Goal: Task Accomplishment & Management: Manage account settings

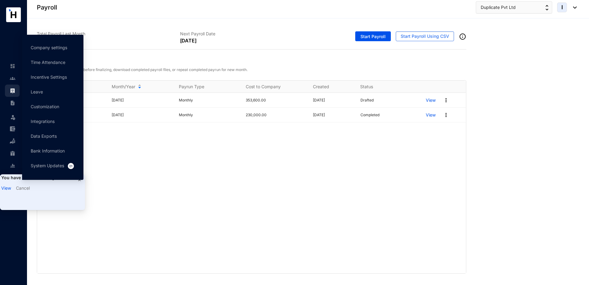
click at [79, 180] on ul "Company settings Time Attendance Incentive Settings Leave Customization Integra…" at bounding box center [52, 107] width 61 height 145
click at [79, 182] on div "Company settings Time Attendance Incentive Settings Leave Customization Integra…" at bounding box center [53, 110] width 66 height 150
click at [79, 179] on ul "Company settings Time Attendance Incentive Settings Leave Customization Integra…" at bounding box center [52, 107] width 61 height 145
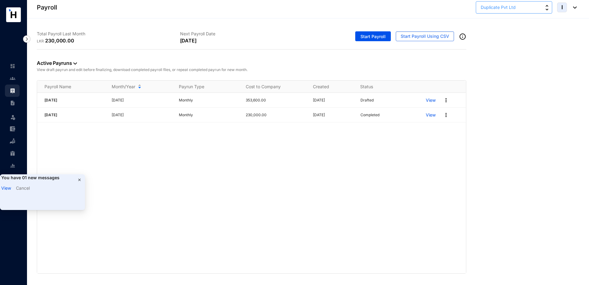
drag, startPoint x: 541, startPoint y: 4, endPoint x: 547, endPoint y: 2, distance: 5.8
click at [547, 2] on button "Duplicate Pvt Ltd" at bounding box center [514, 7] width 76 height 12
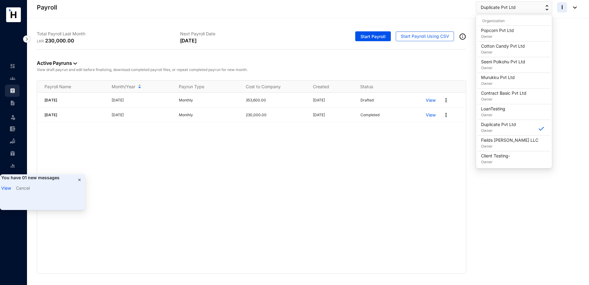
click at [556, 6] on div "Duplicate Pvt Ltd I" at bounding box center [526, 7] width 101 height 12
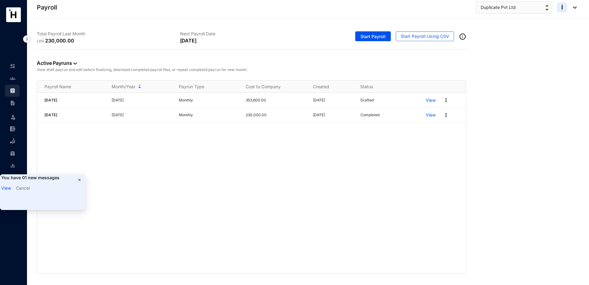
drag, startPoint x: 556, startPoint y: 6, endPoint x: 565, endPoint y: 7, distance: 9.3
click at [565, 7] on div "Duplicate Pvt Ltd I" at bounding box center [526, 7] width 101 height 12
click at [575, 8] on img at bounding box center [573, 7] width 7 height 2
drag, startPoint x: 535, startPoint y: 81, endPoint x: 535, endPoint y: 78, distance: 3.1
click at [535, 79] on link "Sign Out" at bounding box center [546, 82] width 51 height 6
